Goal: Transaction & Acquisition: Book appointment/travel/reservation

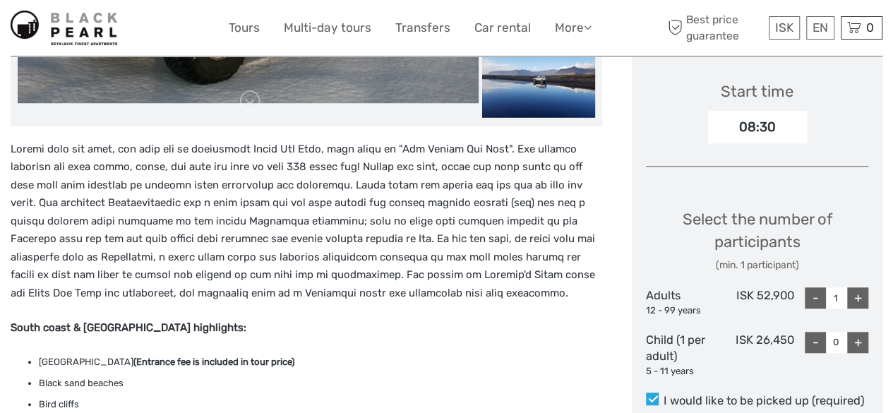
scroll to position [465, 0]
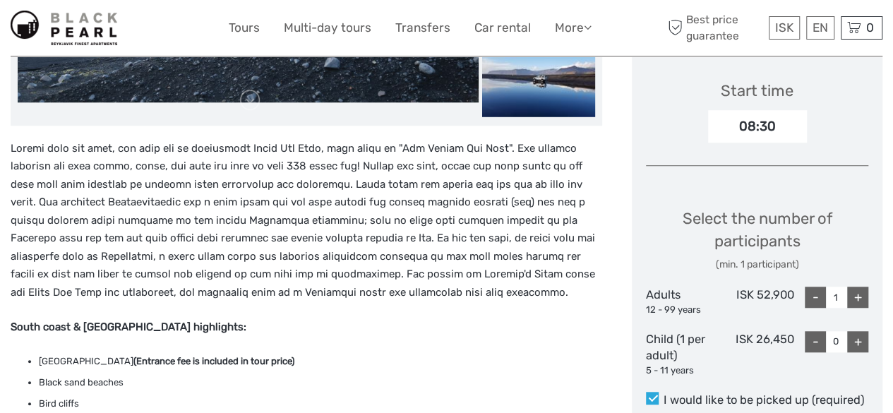
click at [859, 294] on div "+" at bounding box center [857, 296] width 21 height 21
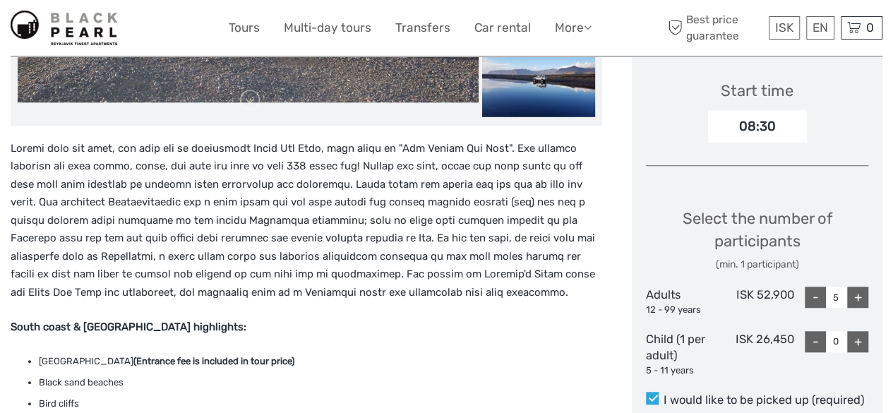
click at [859, 294] on div "+" at bounding box center [857, 296] width 21 height 21
type input "6"
click at [859, 334] on div "+" at bounding box center [857, 341] width 21 height 21
type input "1"
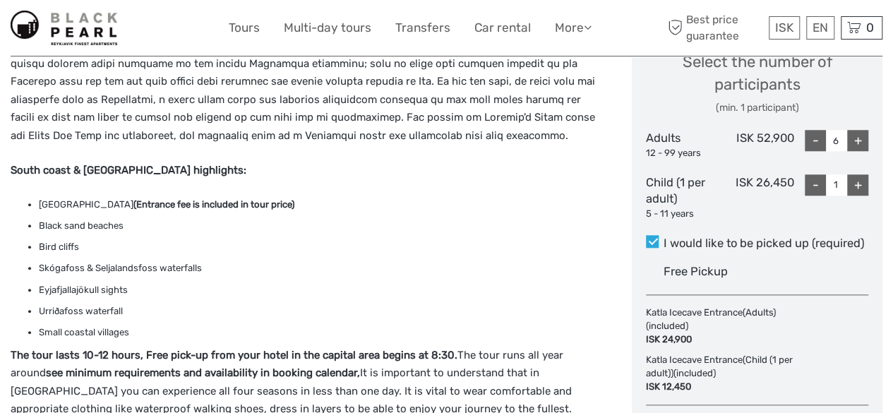
scroll to position [603, 0]
